Goal: Use online tool/utility: Utilize a website feature to perform a specific function

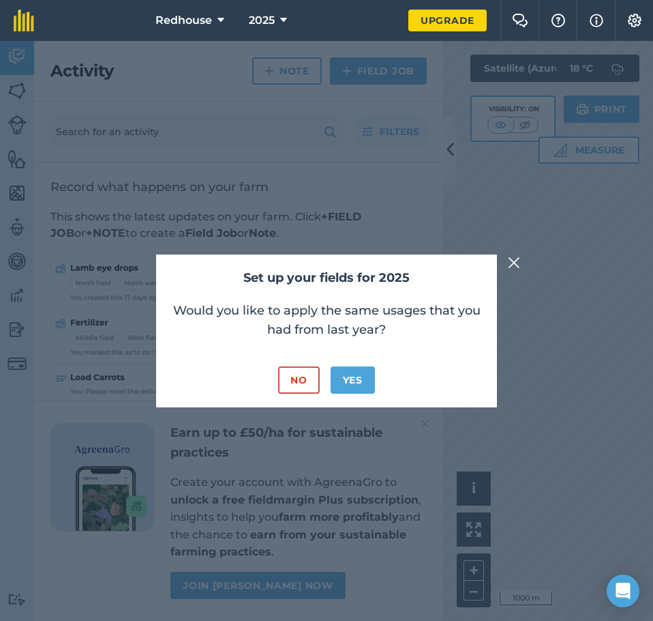
click at [515, 260] on img at bounding box center [514, 262] width 12 height 16
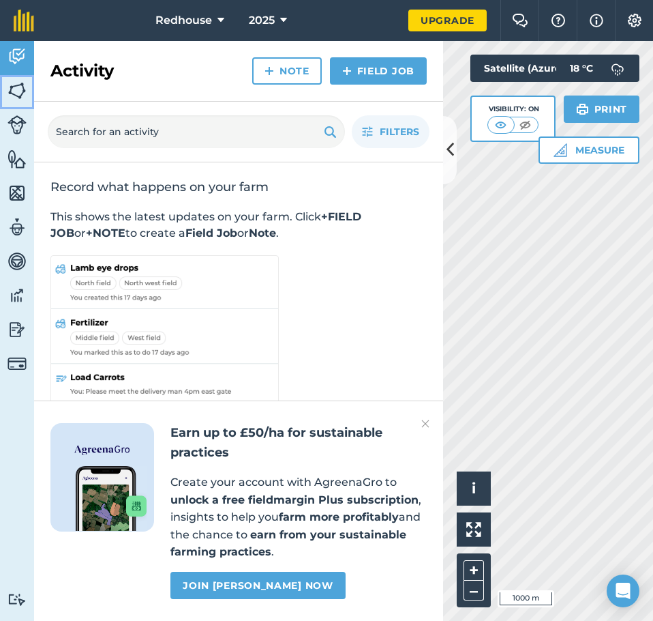
click at [14, 93] on img at bounding box center [17, 90] width 19 height 20
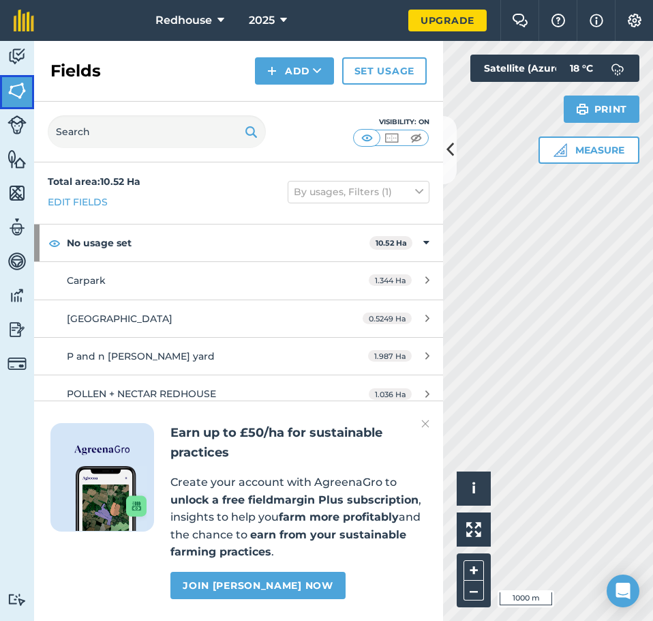
scroll to position [20, 0]
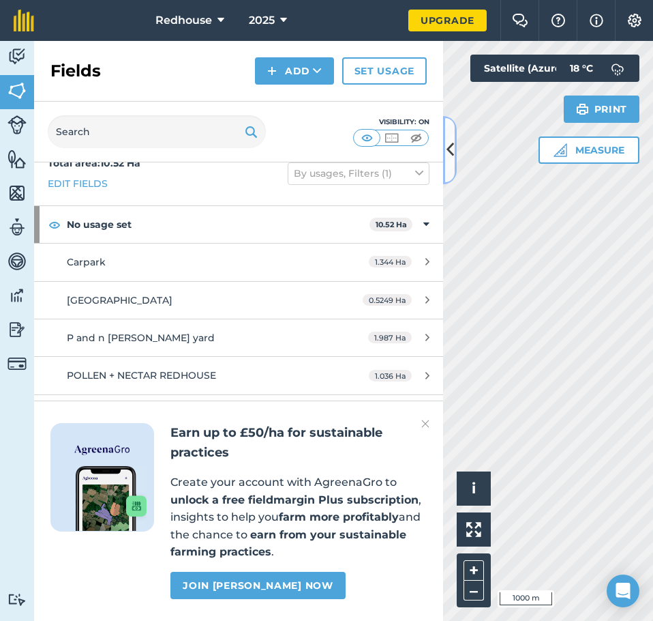
click at [450, 151] on icon at bounding box center [451, 150] width 8 height 24
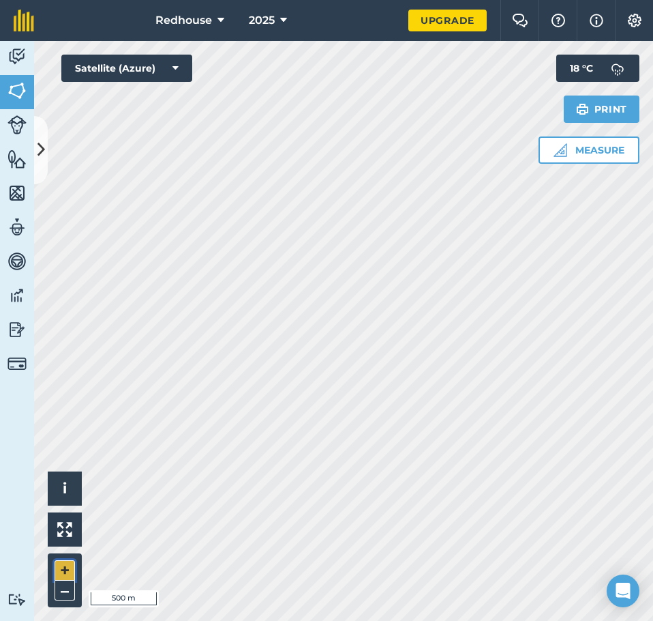
click at [66, 563] on button "+" at bounding box center [65, 570] width 20 height 20
click at [0, 428] on html "Redhouse 2025 Upgrade Farm Chat Help Info Settings Map printing is not availabl…" at bounding box center [326, 310] width 653 height 621
click at [603, 149] on button "Measure" at bounding box center [589, 149] width 101 height 27
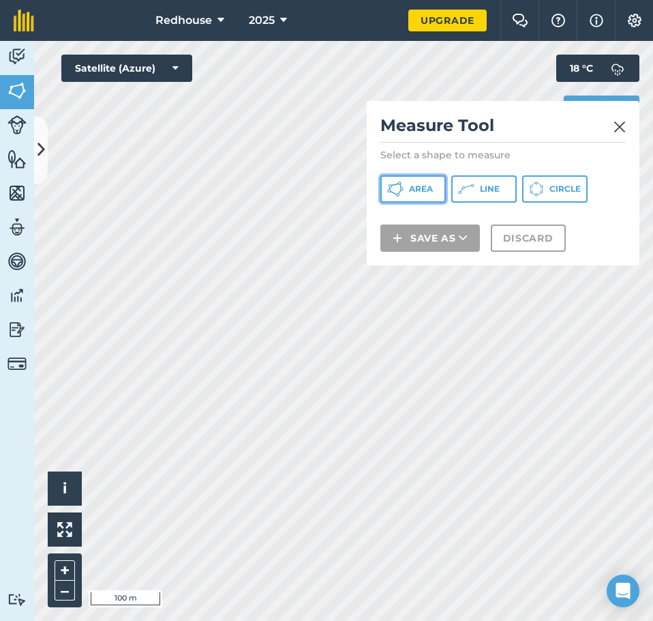
click at [399, 183] on icon at bounding box center [399, 182] width 3 height 3
